Goal: Information Seeking & Learning: Understand process/instructions

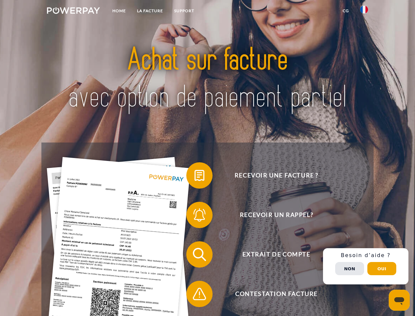
click at [73, 12] on img at bounding box center [73, 10] width 53 height 7
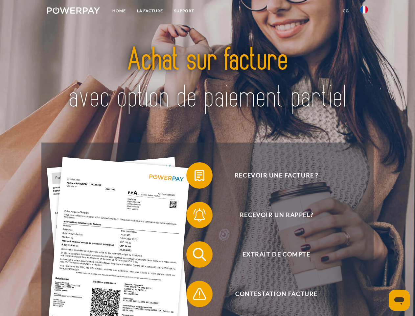
click at [364, 12] on img at bounding box center [364, 10] width 8 height 8
click at [346, 11] on link "CG" at bounding box center [345, 11] width 17 height 12
click at [195, 177] on span at bounding box center [189, 175] width 33 height 33
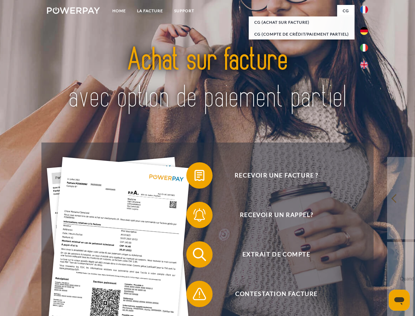
click at [195, 216] on span at bounding box center [189, 214] width 33 height 33
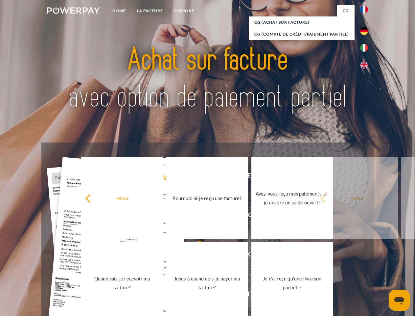
click at [195, 256] on link "Jusqu'à quand dois-je payer ma facture?" at bounding box center [207, 283] width 82 height 82
click at [195, 295] on span at bounding box center [189, 293] width 33 height 33
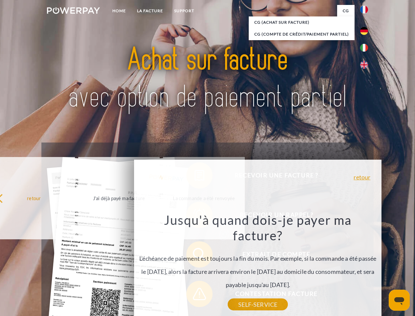
click at [366, 266] on div "Recevoir une facture ? Recevoir un rappel? Extrait de compte retour" at bounding box center [207, 273] width 332 height 263
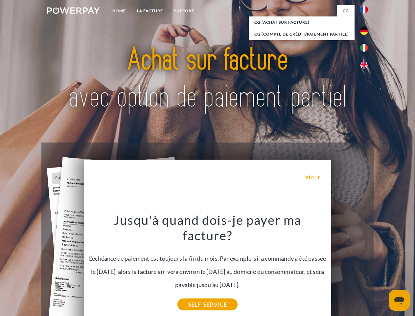
click at [350, 267] on span "Extrait de compte" at bounding box center [276, 254] width 161 height 26
click at [382, 268] on header "Home LA FACTURE Support" at bounding box center [207, 227] width 415 height 454
